Goal: Transaction & Acquisition: Download file/media

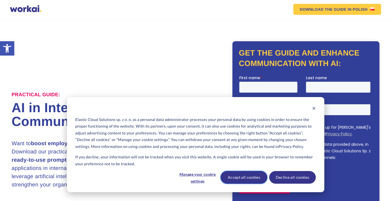
click at [248, 176] on button "Accept all cookies" at bounding box center [244, 177] width 47 height 13
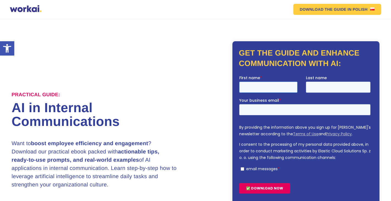
click at [249, 89] on input "First name *" at bounding box center [268, 86] width 58 height 11
type input "Tuan"
type input "Pham"
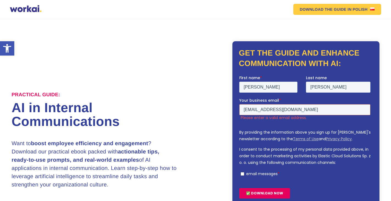
click at [293, 109] on input "pntuan@hcmut.edu.vn" at bounding box center [304, 109] width 131 height 11
drag, startPoint x: 263, startPoint y: 111, endPoint x: 289, endPoint y: 111, distance: 26.9
click at [289, 111] on input "pntuan@hcmut.edu.vn" at bounding box center [304, 109] width 131 height 11
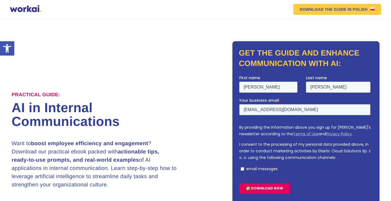
type input "pntuan@nangsuatxanhgroup.com"
click at [243, 169] on input "email messages *" at bounding box center [242, 169] width 4 height 4
checkbox input "true"
click at [265, 190] on input "✅ DOWNLOAD NOW" at bounding box center [264, 187] width 51 height 10
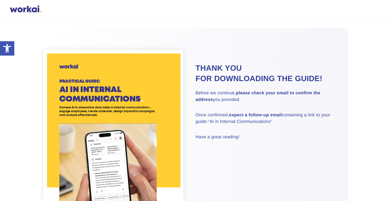
click at [133, 111] on img at bounding box center [113, 149] width 140 height 198
